Goal: Task Accomplishment & Management: Manage account settings

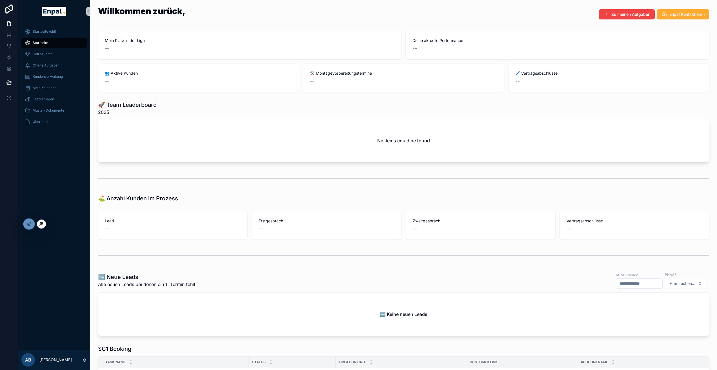
click at [41, 226] on icon at bounding box center [41, 224] width 5 height 5
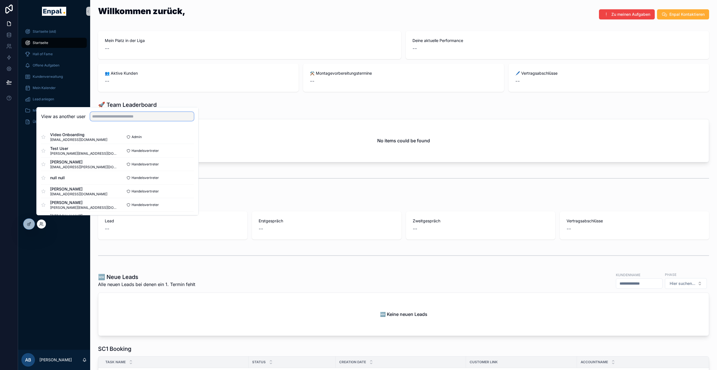
click at [144, 118] on input "text" at bounding box center [142, 116] width 104 height 9
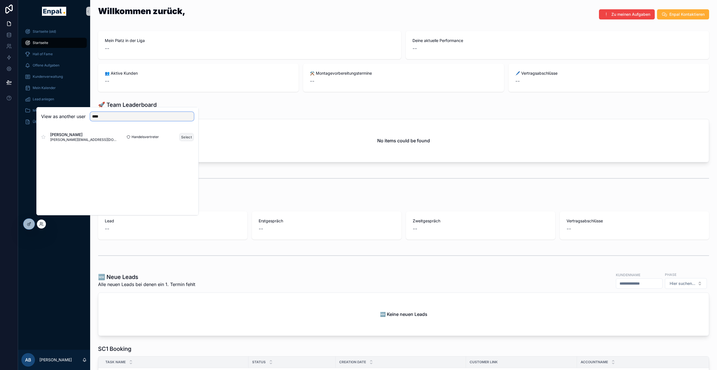
type input "****"
click at [188, 141] on button "Select" at bounding box center [186, 137] width 15 height 8
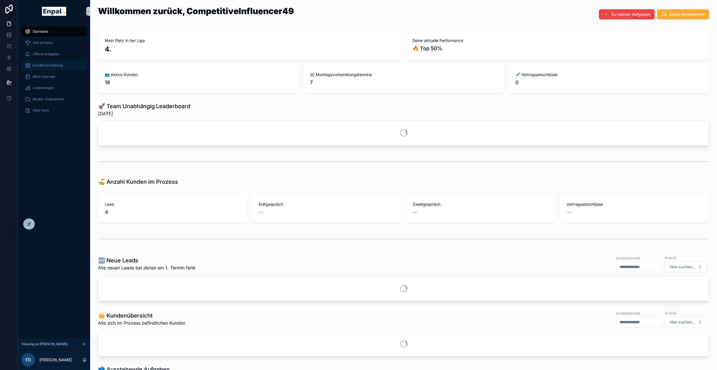
click at [52, 65] on span "Kundenverwaltung" at bounding box center [48, 65] width 30 height 5
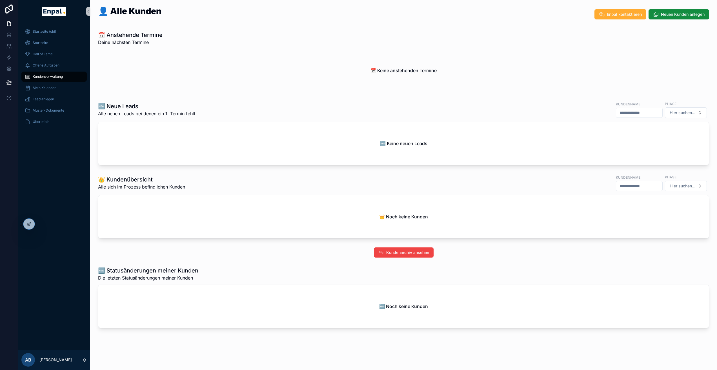
click at [335, 141] on div "🆕 Keine neuen Leads" at bounding box center [403, 143] width 610 height 43
click at [41, 225] on icon at bounding box center [41, 224] width 5 height 5
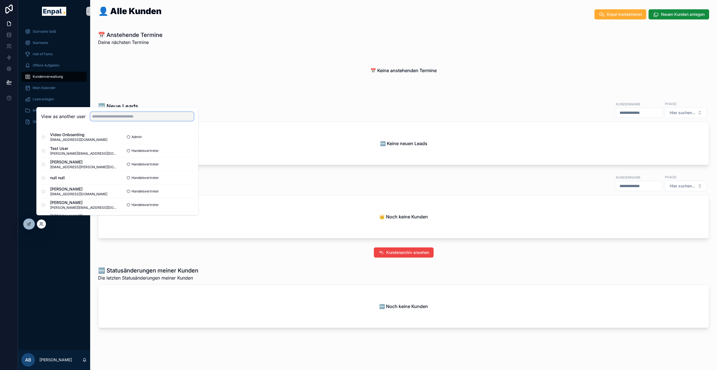
click at [113, 121] on input "text" at bounding box center [142, 116] width 104 height 9
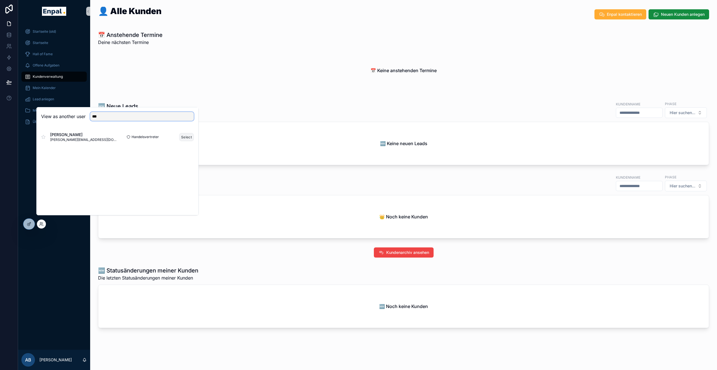
type input "***"
click at [183, 141] on button "Select" at bounding box center [186, 137] width 15 height 8
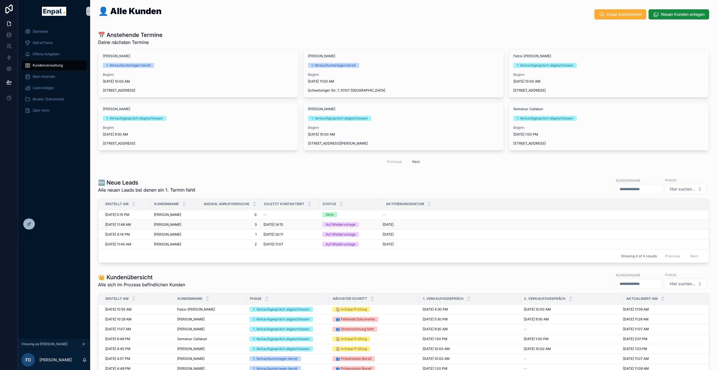
click at [118, 224] on span "8/20/2025 11:48 AM" at bounding box center [118, 224] width 26 height 5
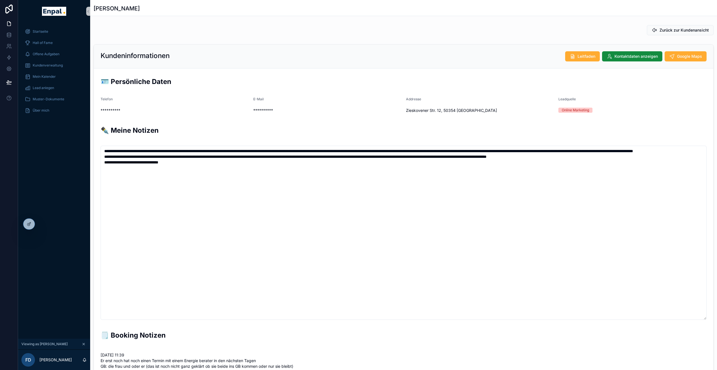
scroll to position [122, 0]
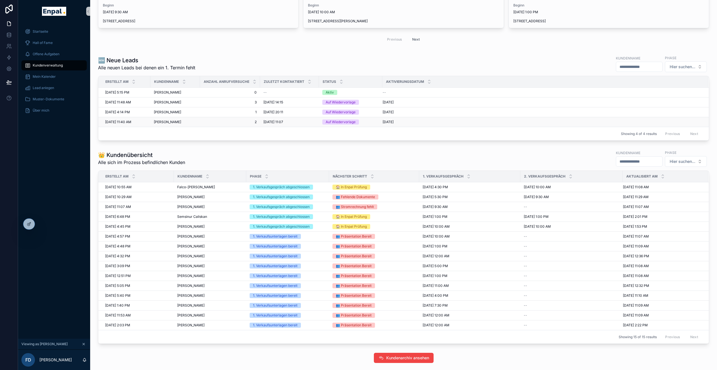
click at [125, 121] on span "8/12/2025 11:40 AM" at bounding box center [118, 122] width 26 height 5
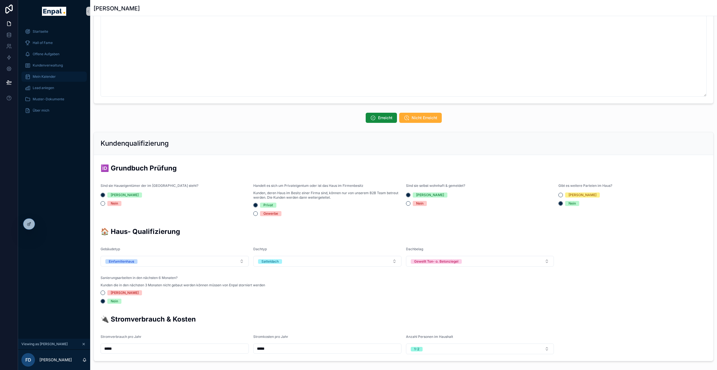
scroll to position [88, 0]
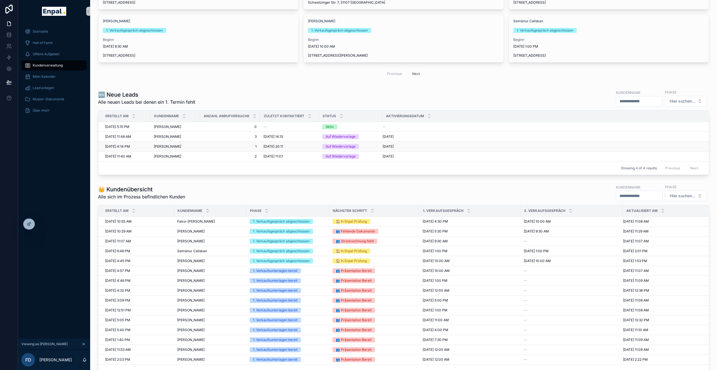
click at [110, 146] on span "8/19/2025 4:14 PM" at bounding box center [117, 146] width 25 height 5
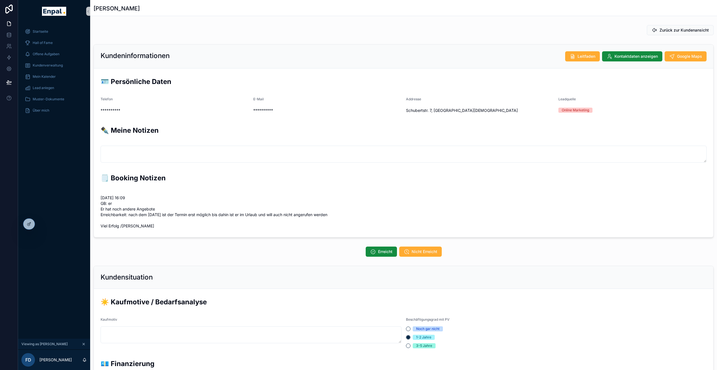
scroll to position [117, 0]
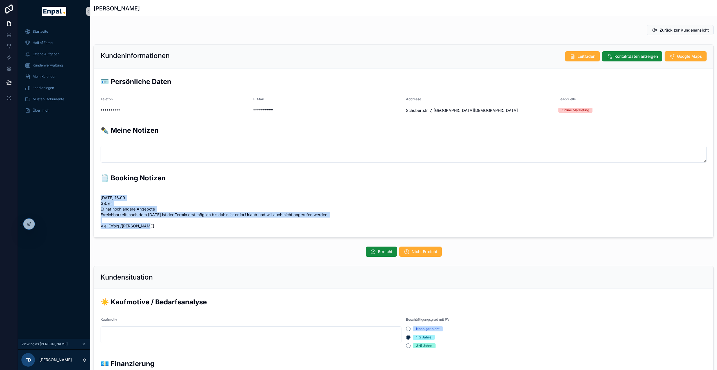
drag, startPoint x: 100, startPoint y: 196, endPoint x: 132, endPoint y: 230, distance: 47.4
click at [132, 230] on form "**********" at bounding box center [403, 152] width 619 height 169
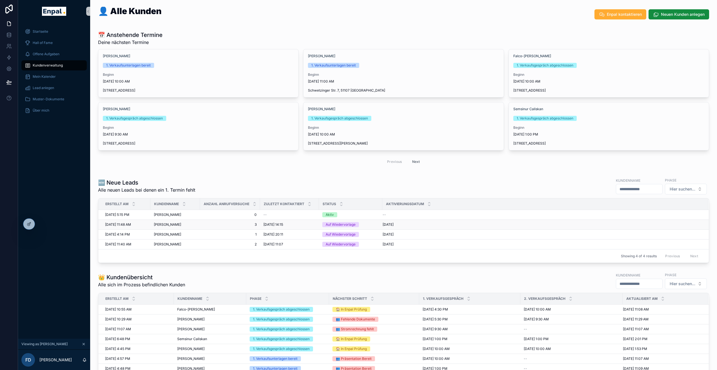
click at [133, 220] on td "8/20/2025 11:48 AM 8/20/2025 11:48 AM" at bounding box center [124, 225] width 52 height 10
click at [132, 221] on td "8/20/2025 11:48 AM 8/20/2025 11:48 AM" at bounding box center [124, 225] width 52 height 10
click at [131, 224] on span "8/20/2025 11:48 AM" at bounding box center [118, 224] width 26 height 5
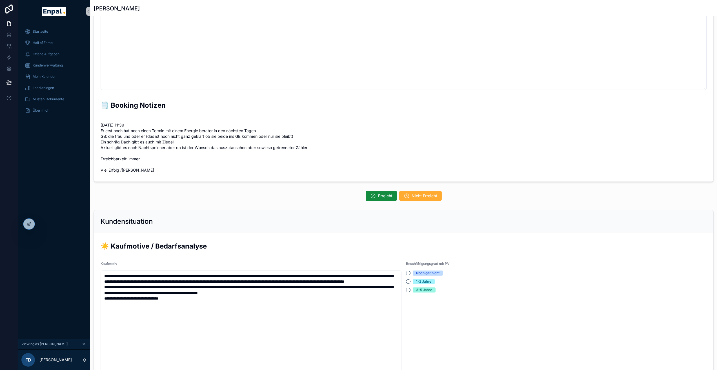
scroll to position [7, 0]
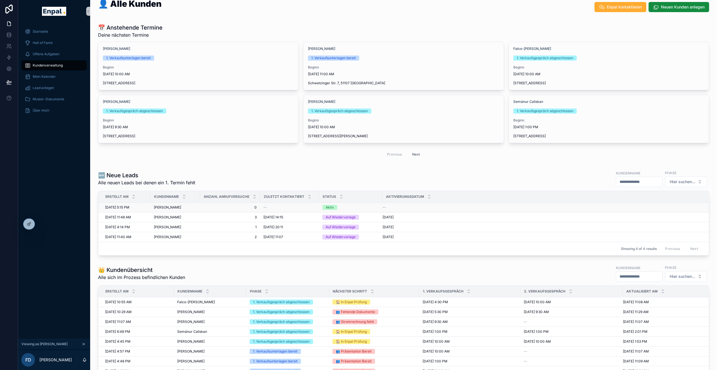
click at [122, 207] on span "8/29/2025 5:15 PM" at bounding box center [117, 207] width 24 height 5
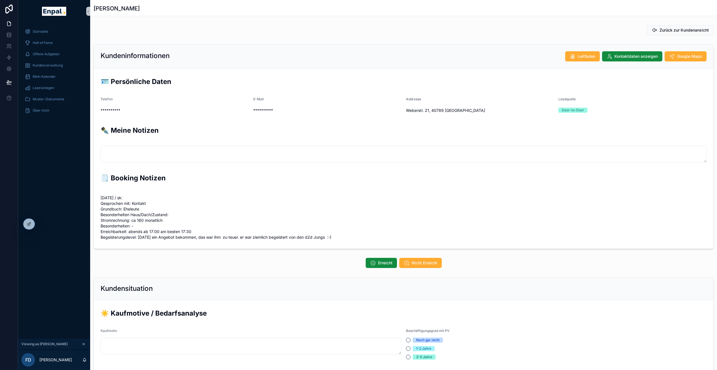
scroll to position [117, 0]
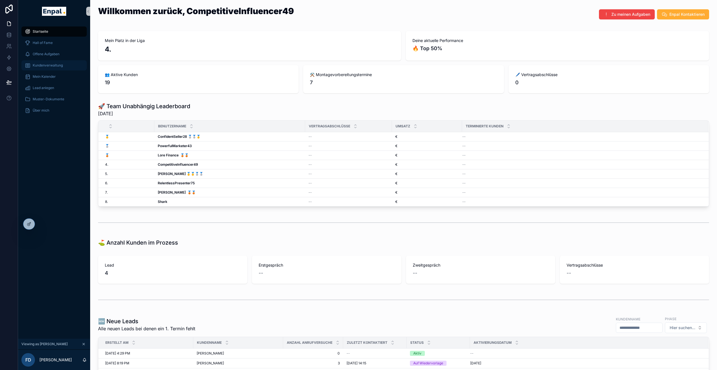
click at [53, 65] on span "Kundenverwaltung" at bounding box center [48, 65] width 30 height 5
